Goal: Check status: Check status

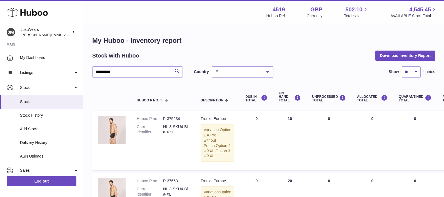
type input "**********"
click at [38, 9] on icon at bounding box center [27, 12] width 41 height 11
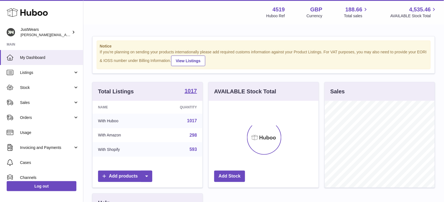
scroll to position [86, 110]
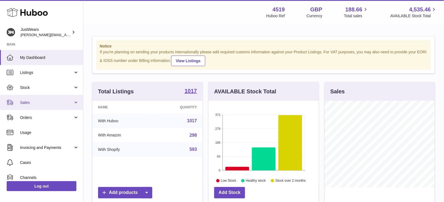
click at [64, 102] on span "Sales" at bounding box center [46, 102] width 53 height 5
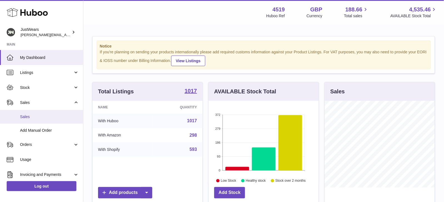
click at [64, 112] on link "Sales" at bounding box center [41, 117] width 83 height 14
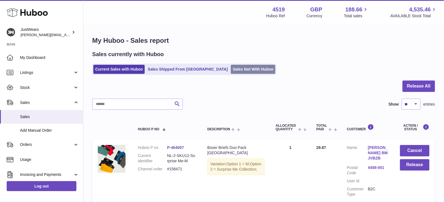
click at [234, 68] on link "Sales Not With Huboo" at bounding box center [253, 69] width 44 height 9
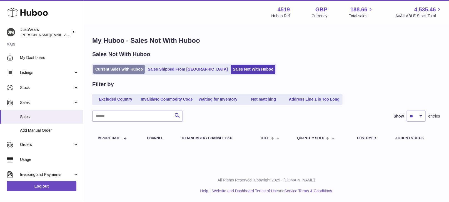
click at [132, 68] on link "Current Sales with Huboo" at bounding box center [118, 69] width 51 height 9
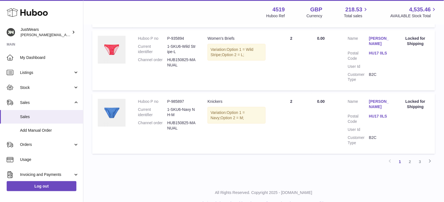
scroll to position [619, 0]
click at [420, 157] on link "3" at bounding box center [420, 162] width 10 height 10
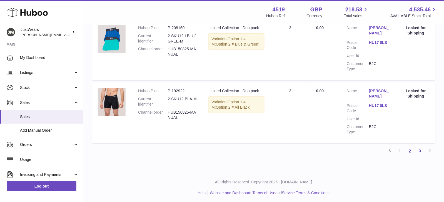
click at [411, 151] on link "2" at bounding box center [410, 151] width 10 height 10
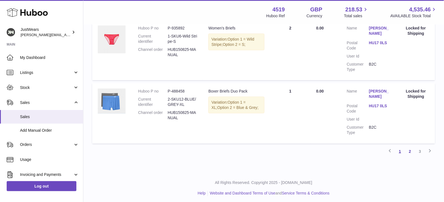
click at [403, 149] on link "1" at bounding box center [400, 151] width 10 height 10
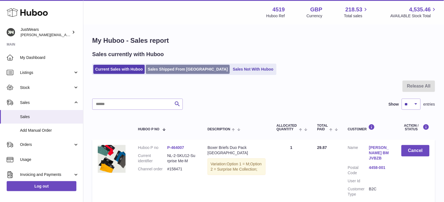
click at [169, 68] on link "Sales Shipped From [GEOGRAPHIC_DATA]" at bounding box center [188, 69] width 84 height 9
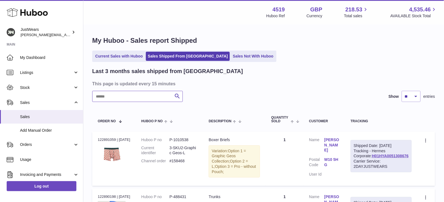
click at [161, 97] on input "text" at bounding box center [137, 96] width 91 height 11
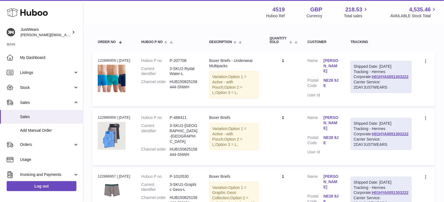
scroll to position [95, 0]
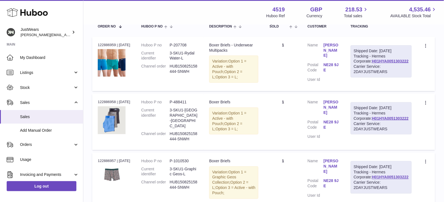
type input "******"
drag, startPoint x: 371, startPoint y: 70, endPoint x: 415, endPoint y: 68, distance: 44.0
click at [415, 68] on td "Shipped Date: [DATE] Tracking - Hermes Corporate: H01HYA0051303222 Carrier Serv…" at bounding box center [381, 64] width 72 height 54
drag, startPoint x: 410, startPoint y: 70, endPoint x: 368, endPoint y: 71, distance: 42.5
click at [368, 71] on td "Shipped Date: [DATE] Tracking - Hermes Corporate: H01HYA0051303222 Carrier Serv…" at bounding box center [381, 64] width 72 height 54
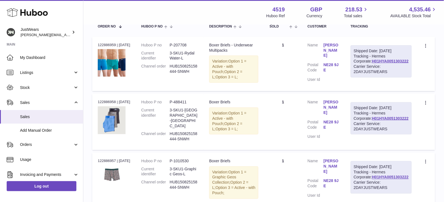
copy div "H01HYA0051303222"
